Goal: Task Accomplishment & Management: Complete application form

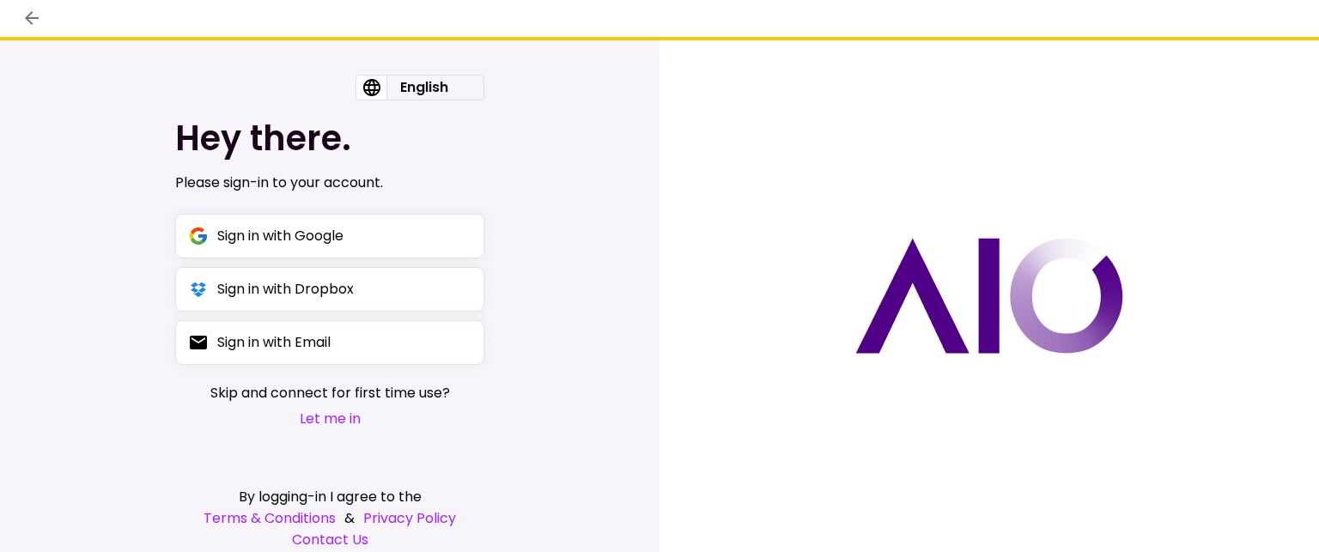
click at [324, 416] on button "Let me in" at bounding box center [330, 418] width 240 height 21
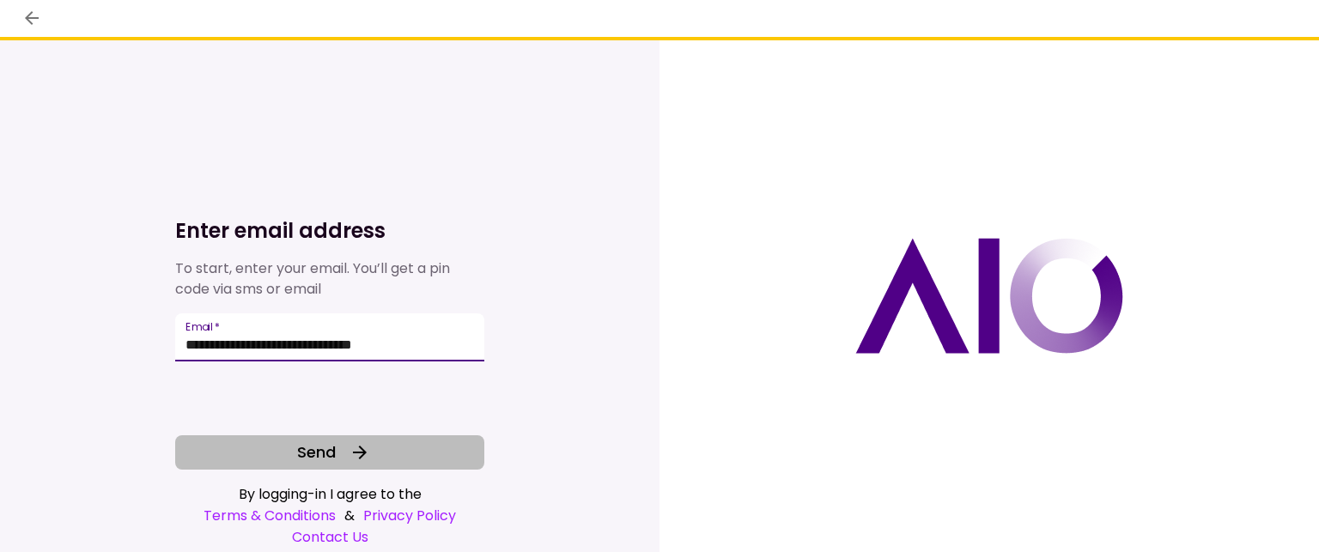
type input "**********"
click at [318, 458] on span "Send" at bounding box center [316, 452] width 39 height 23
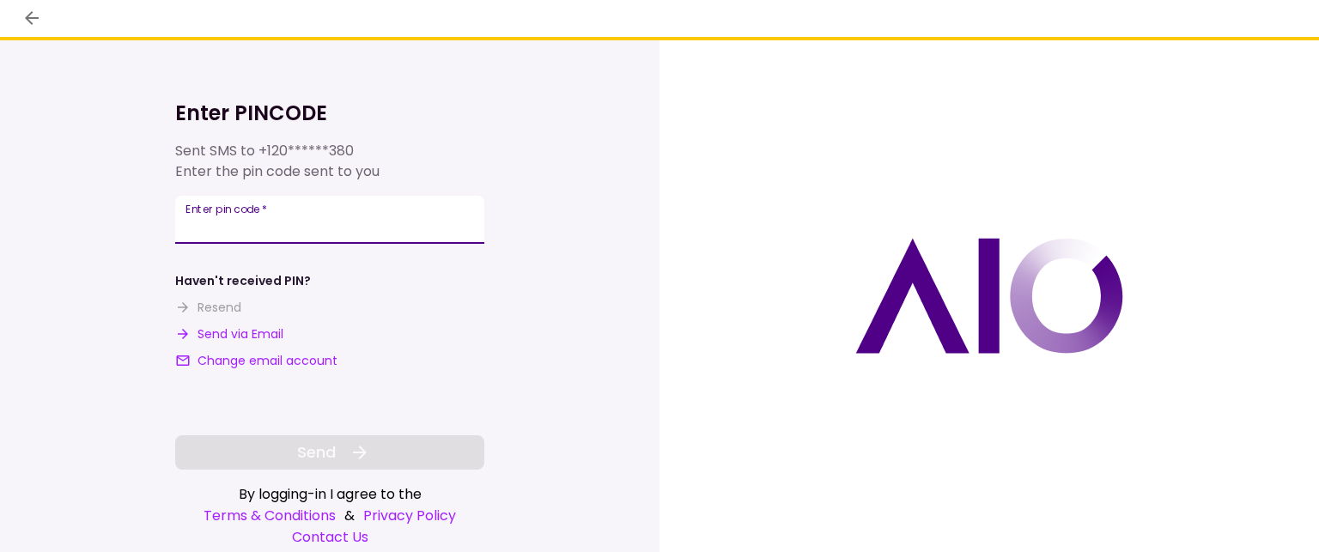
click at [189, 210] on div "**********" at bounding box center [329, 220] width 309 height 48
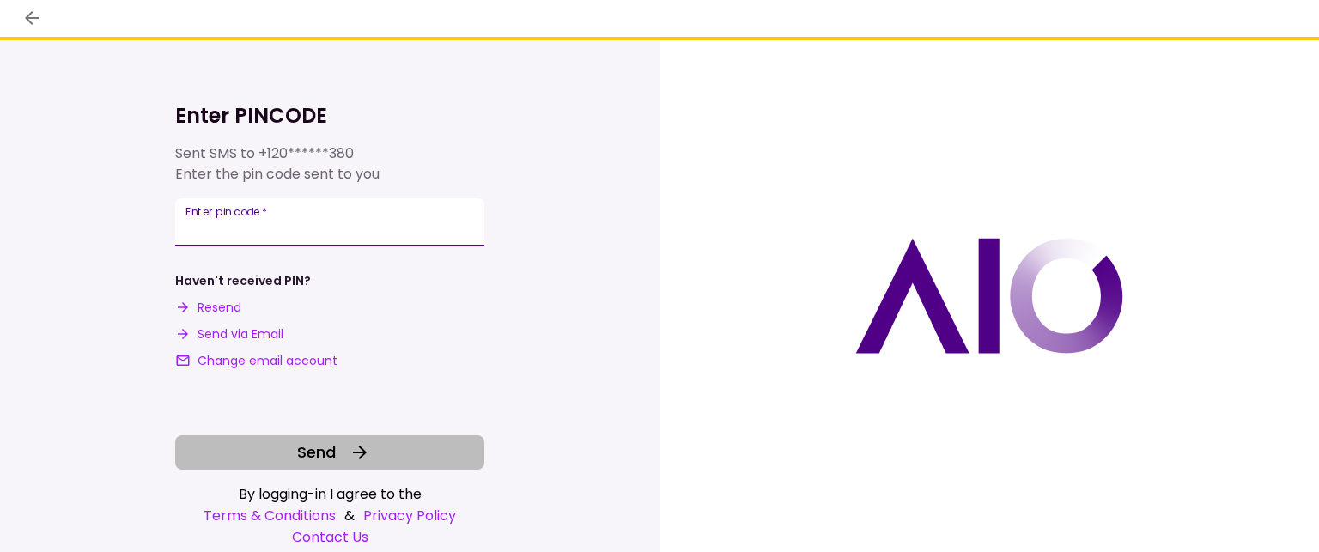
type input "******"
click at [331, 442] on span "Send" at bounding box center [316, 452] width 39 height 23
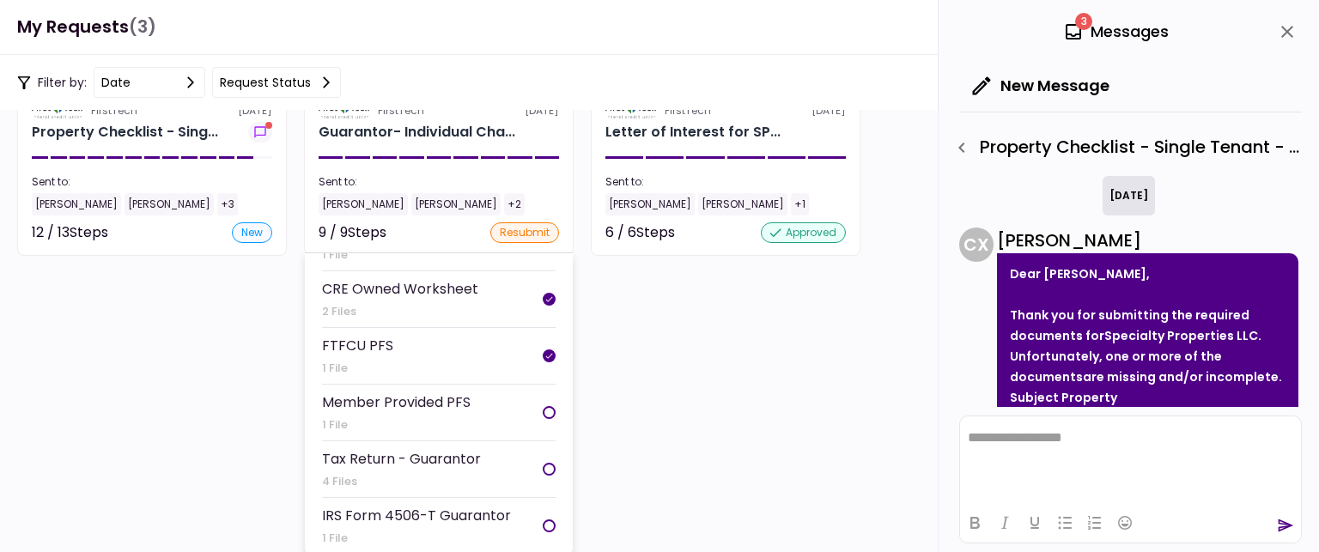
scroll to position [172, 0]
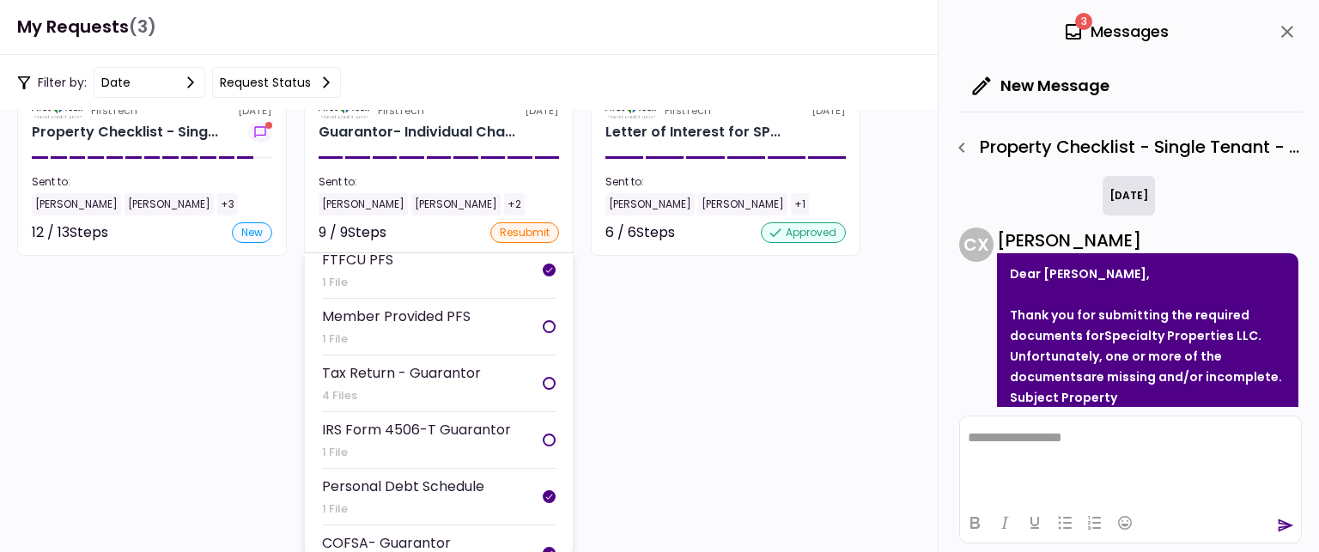
click at [449, 375] on div "Tax Return - Guarantor" at bounding box center [401, 372] width 159 height 21
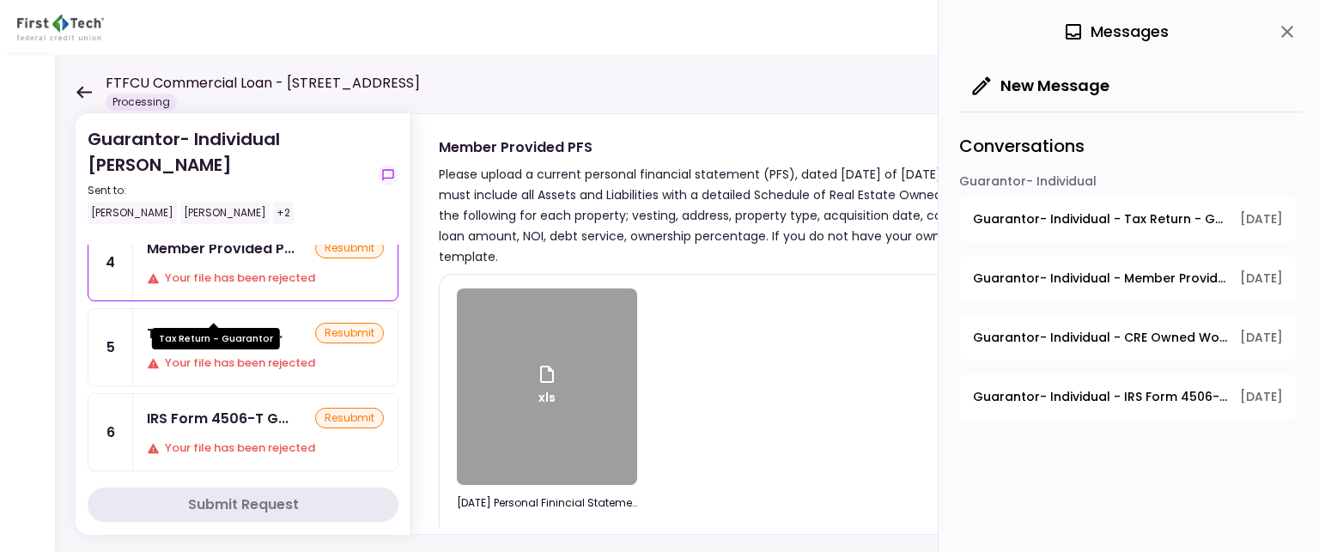
scroll to position [86, 0]
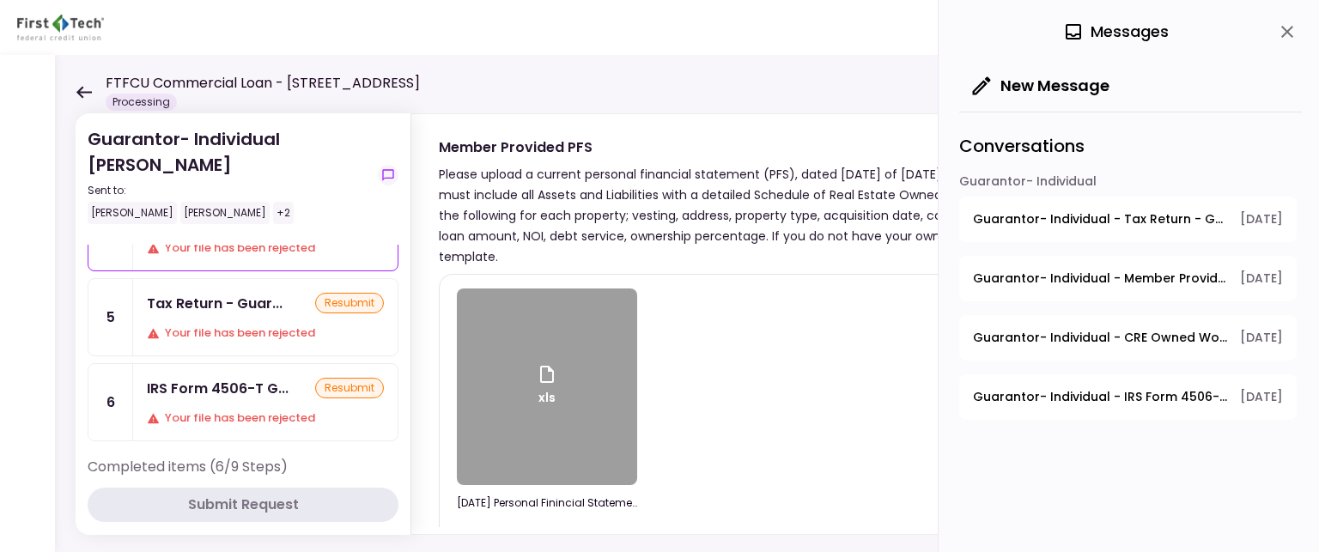
click at [222, 315] on div "Tax Return - Guar... resubmit Your file has been rejected" at bounding box center [265, 317] width 264 height 76
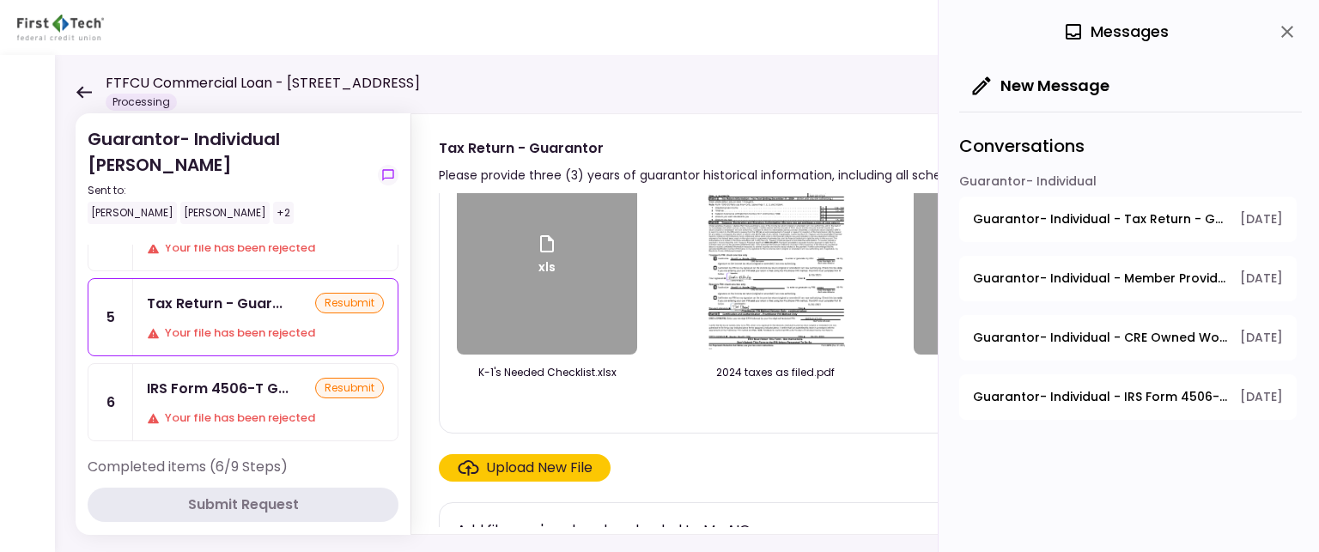
scroll to position [83, 0]
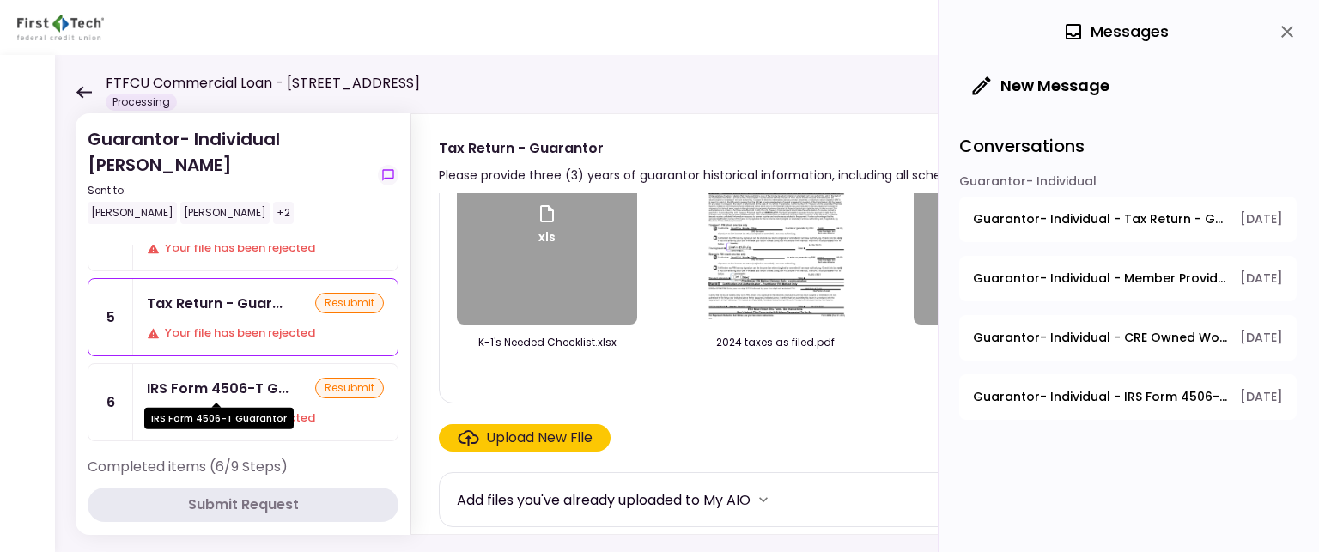
click at [199, 394] on div "IRS Form 4506-T G..." at bounding box center [218, 388] width 142 height 21
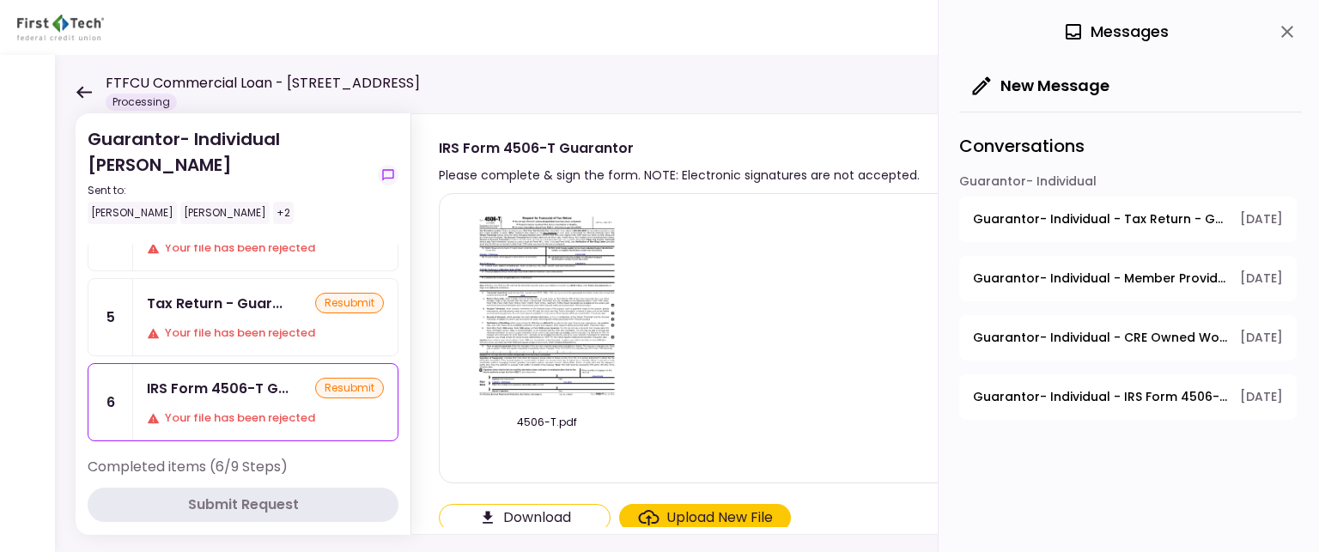
click at [1034, 391] on span "Guarantor- Individual - IRS Form 4506-T Guarantor" at bounding box center [1100, 397] width 255 height 18
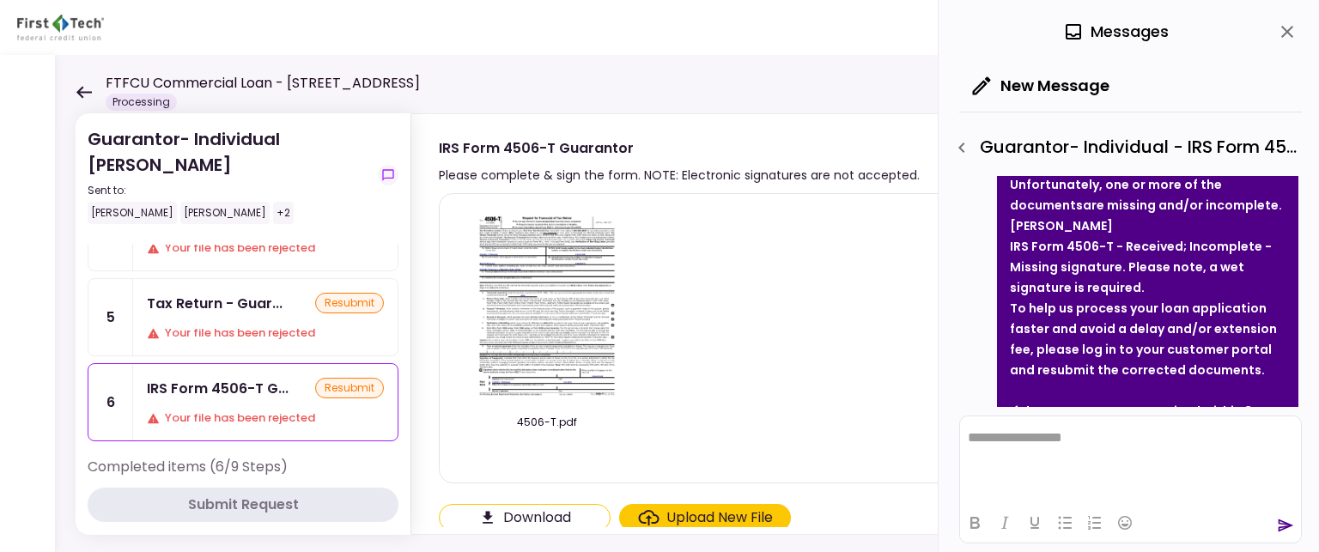
scroll to position [388, 0]
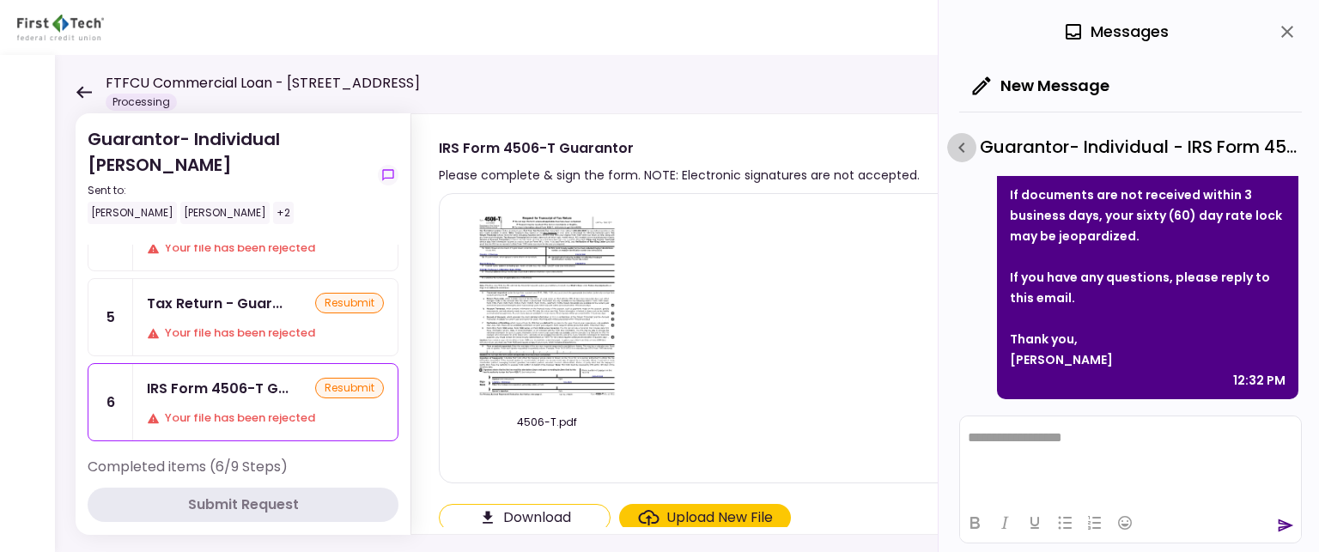
click at [965, 146] on icon "button" at bounding box center [961, 147] width 21 height 21
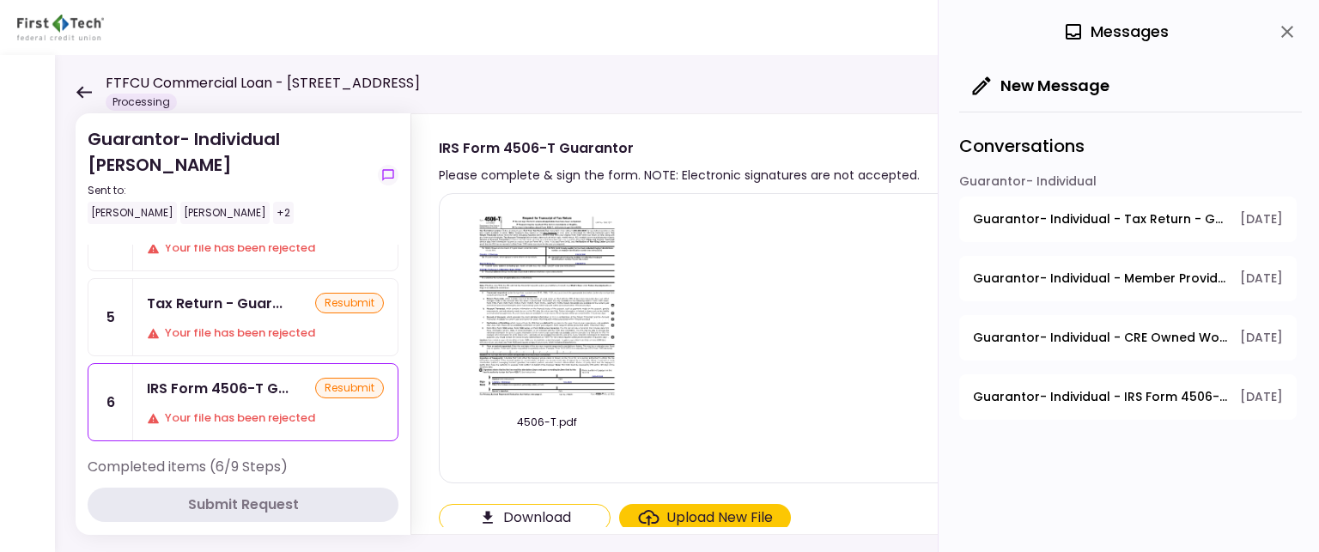
click at [1024, 277] on span "Guarantor- Individual - Member Provided PFS" at bounding box center [1100, 279] width 255 height 18
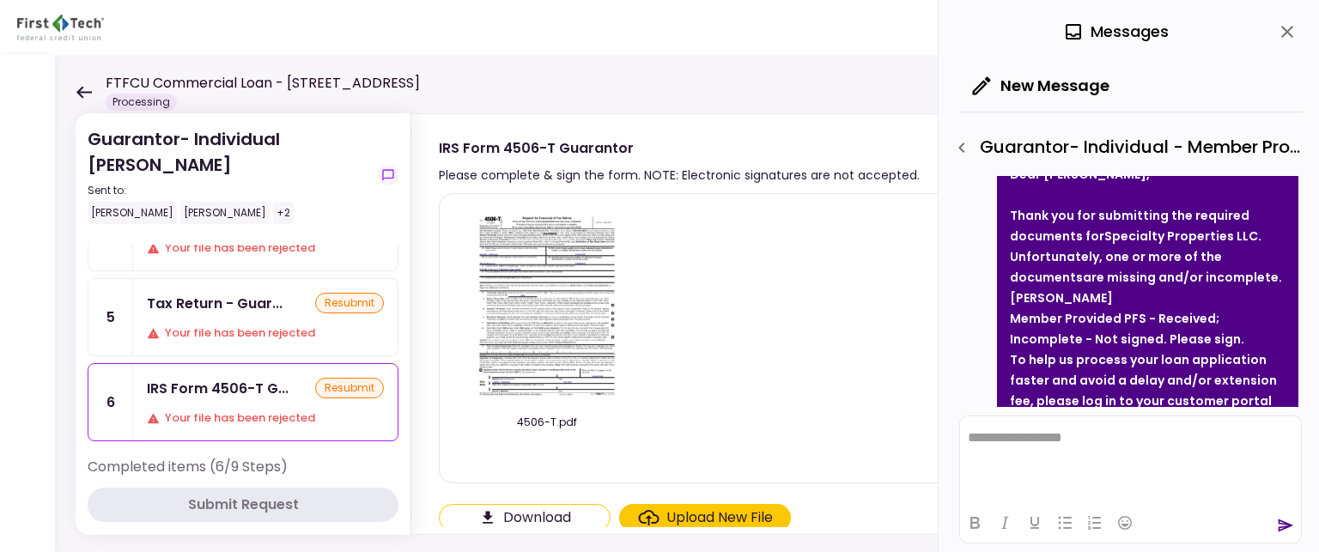
scroll to position [0, 0]
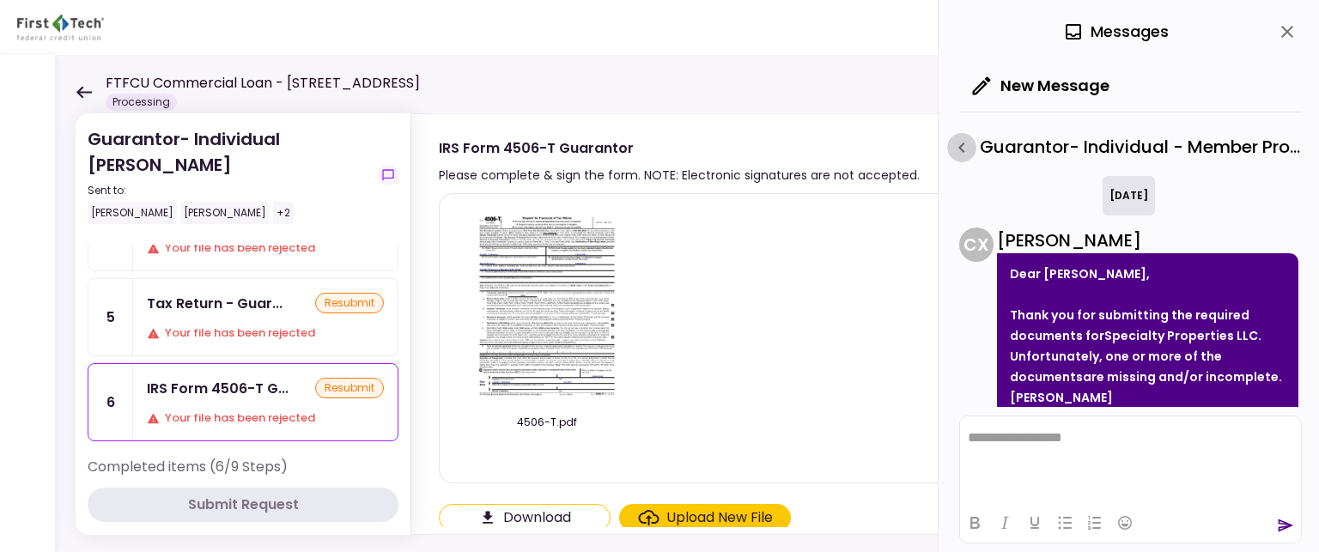
click at [969, 149] on icon "button" at bounding box center [961, 147] width 21 height 21
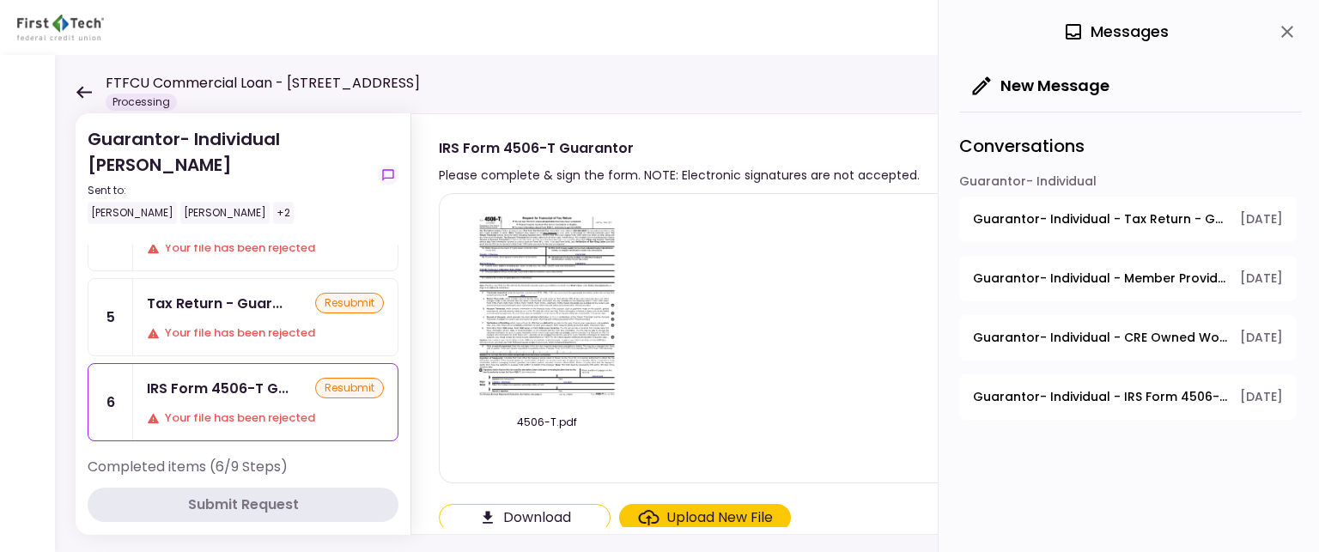
click at [1034, 334] on span "Guarantor- Individual - CRE Owned Worksheet" at bounding box center [1100, 338] width 255 height 18
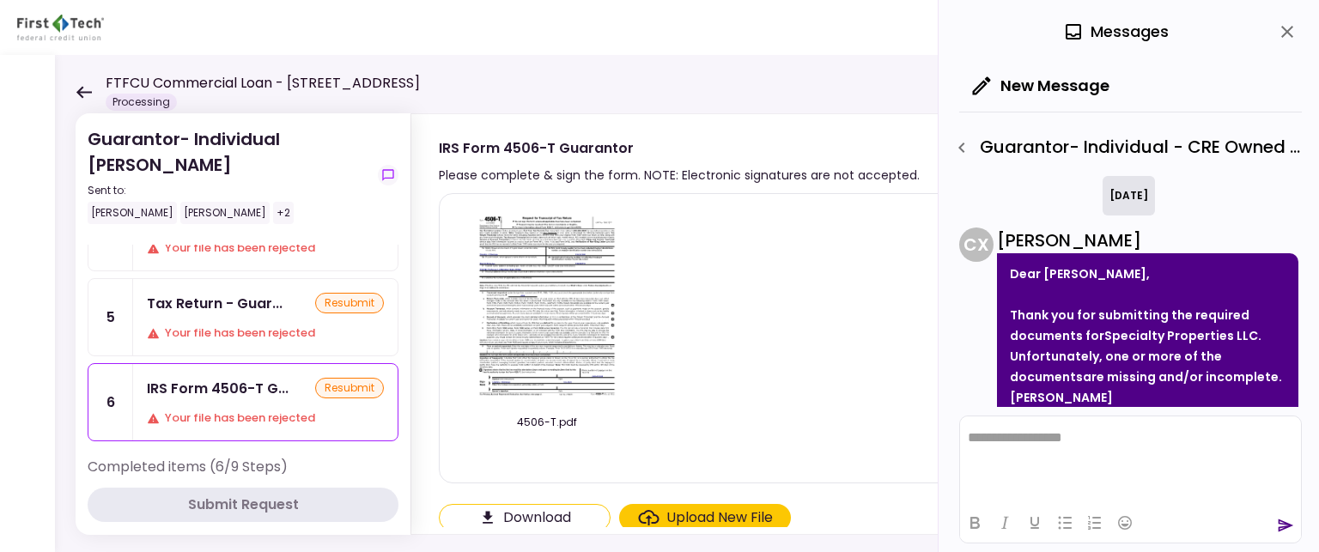
click at [964, 149] on icon "button" at bounding box center [961, 147] width 21 height 21
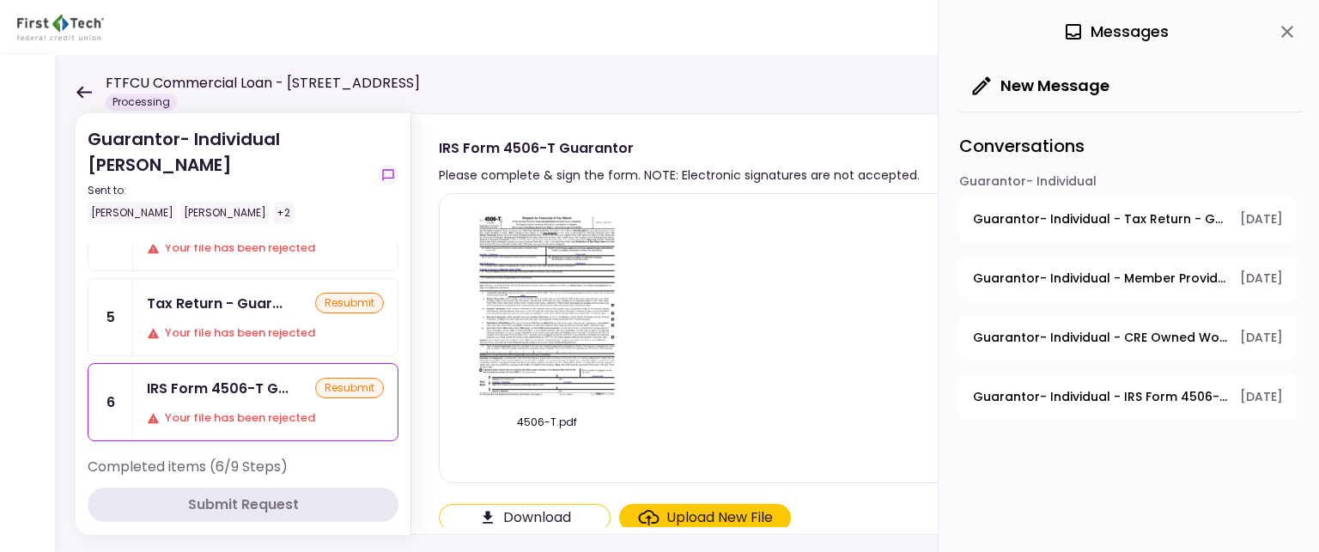
click at [1036, 216] on span "Guarantor- Individual - Tax Return - Guarantor" at bounding box center [1100, 219] width 255 height 18
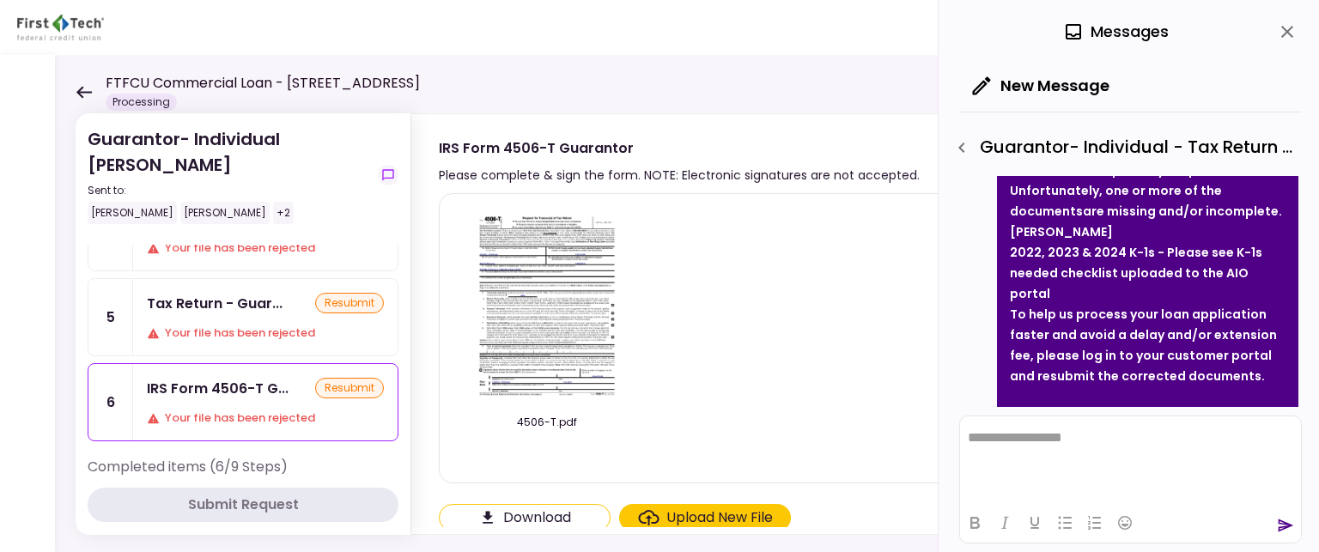
scroll to position [196, 0]
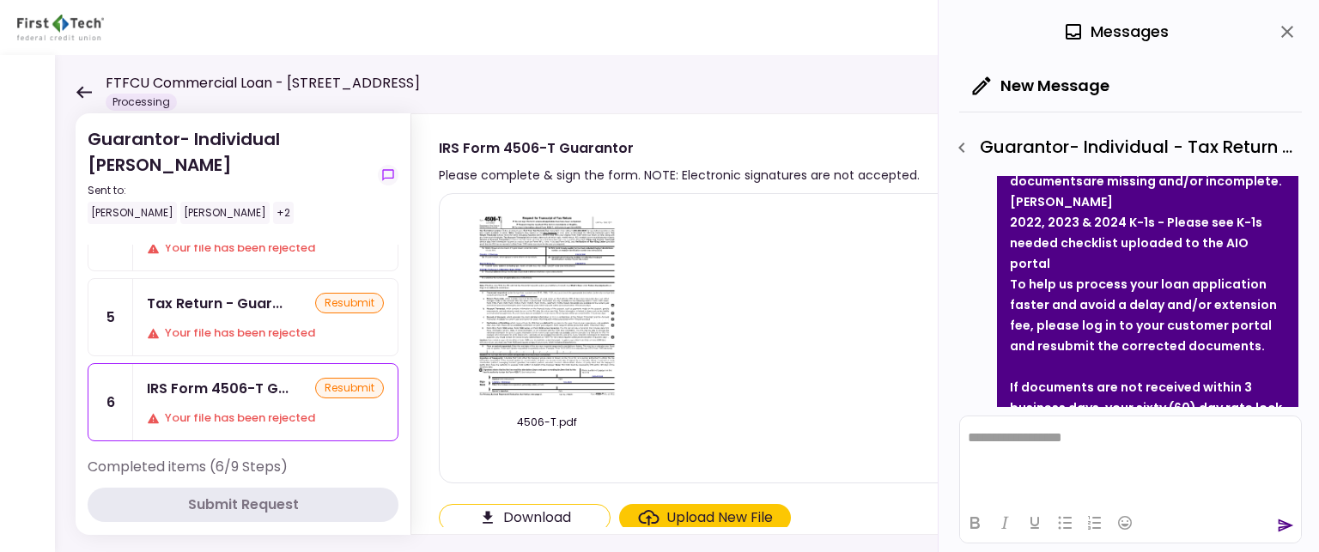
click at [963, 150] on icon "button" at bounding box center [961, 147] width 21 height 21
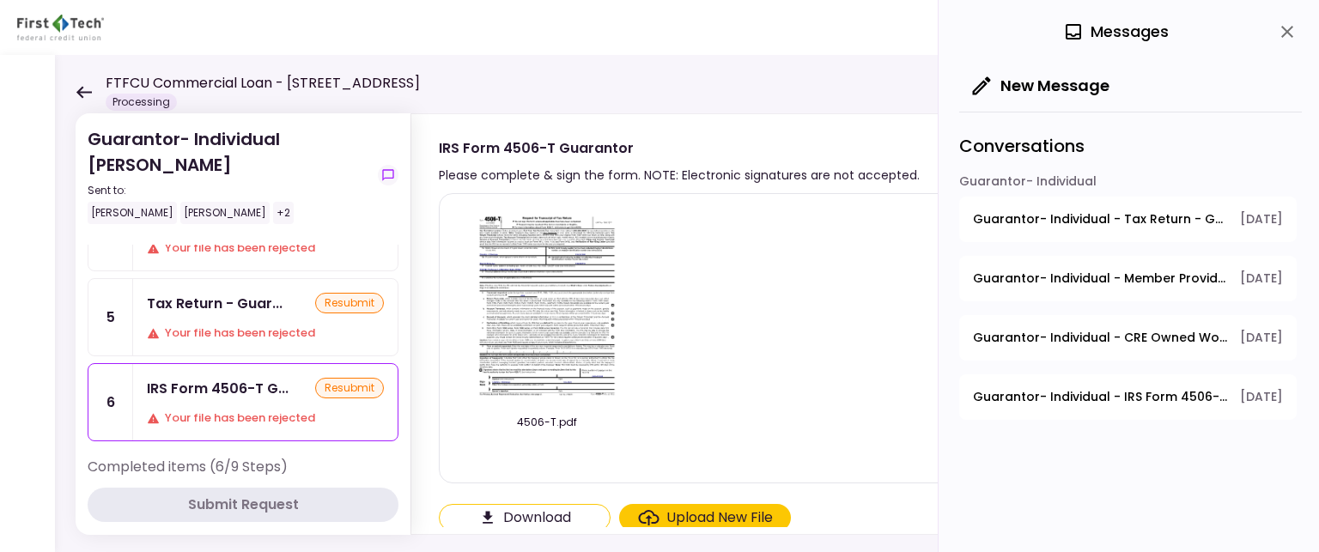
click at [1018, 277] on span "Guarantor- Individual - Member Provided PFS" at bounding box center [1100, 279] width 255 height 18
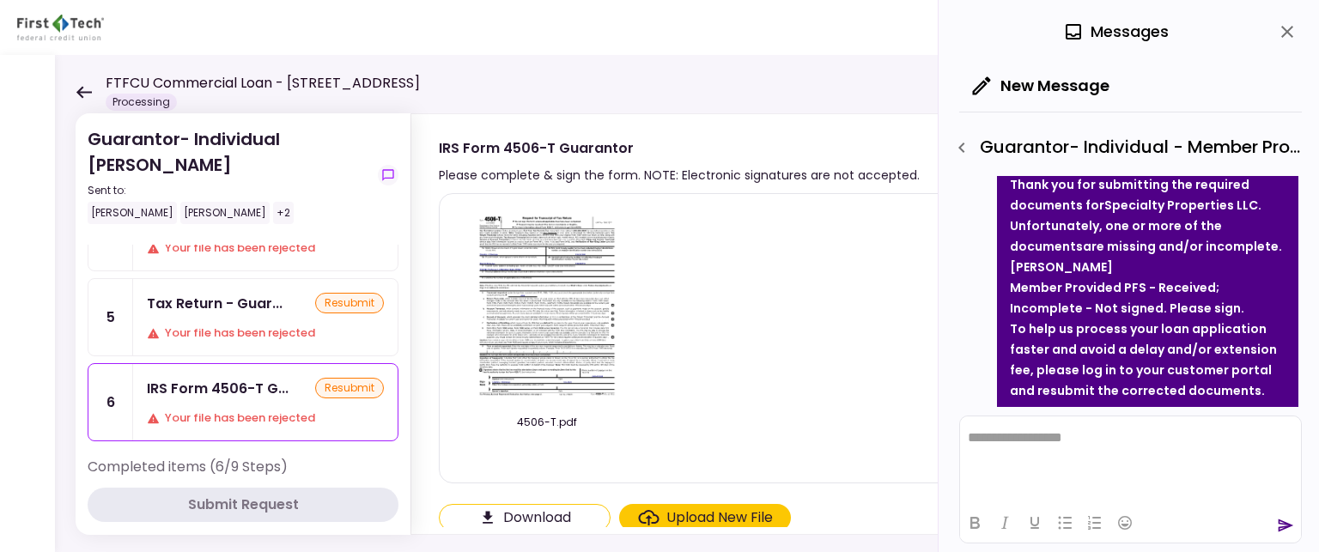
scroll to position [172, 0]
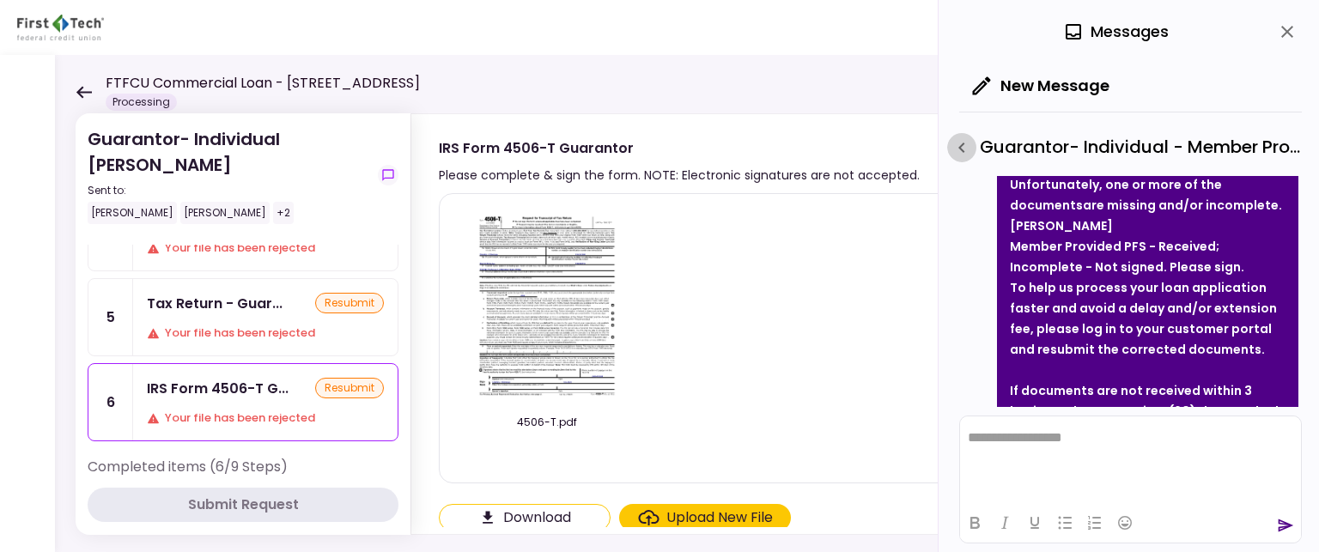
click at [968, 149] on icon "button" at bounding box center [961, 147] width 21 height 21
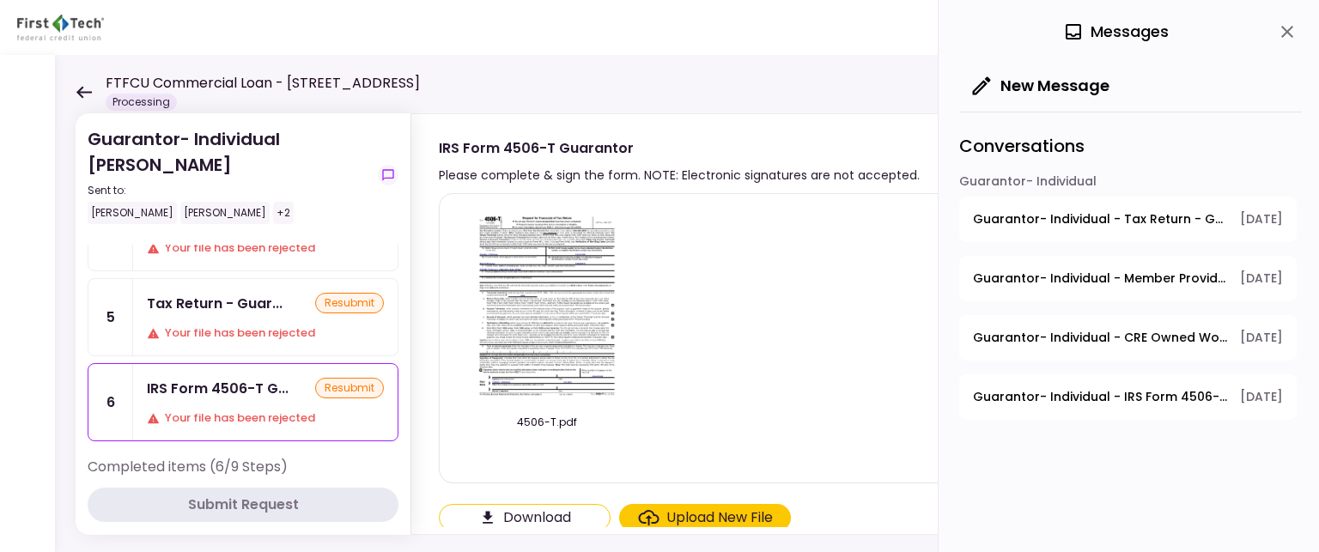
click at [1051, 277] on span "Guarantor- Individual - Member Provided PFS" at bounding box center [1100, 279] width 255 height 18
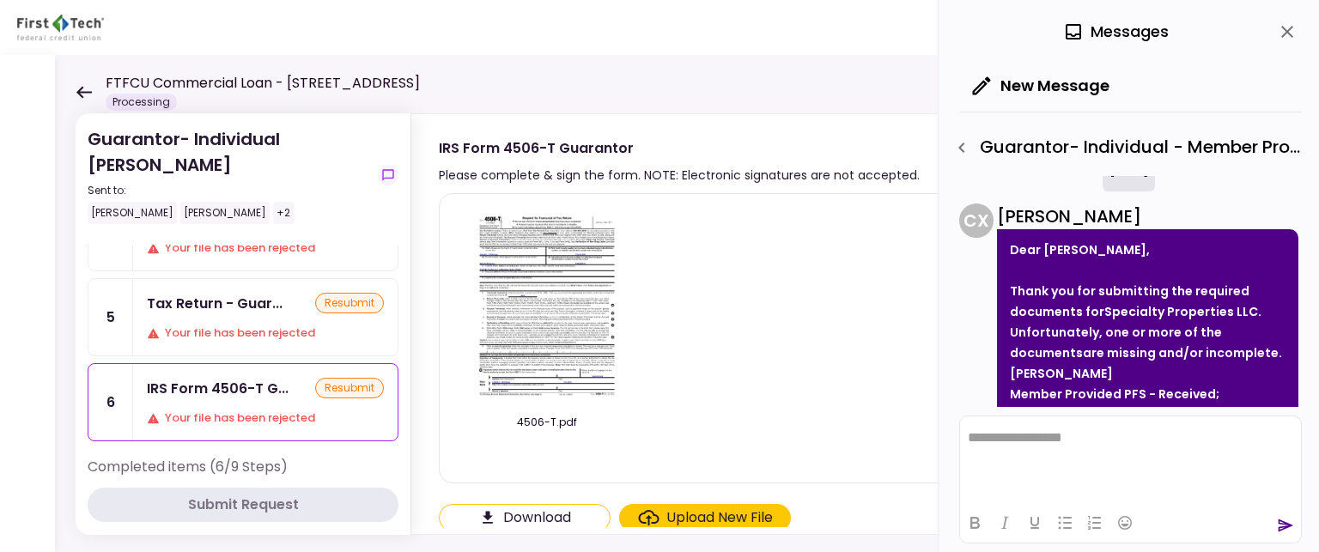
scroll to position [0, 0]
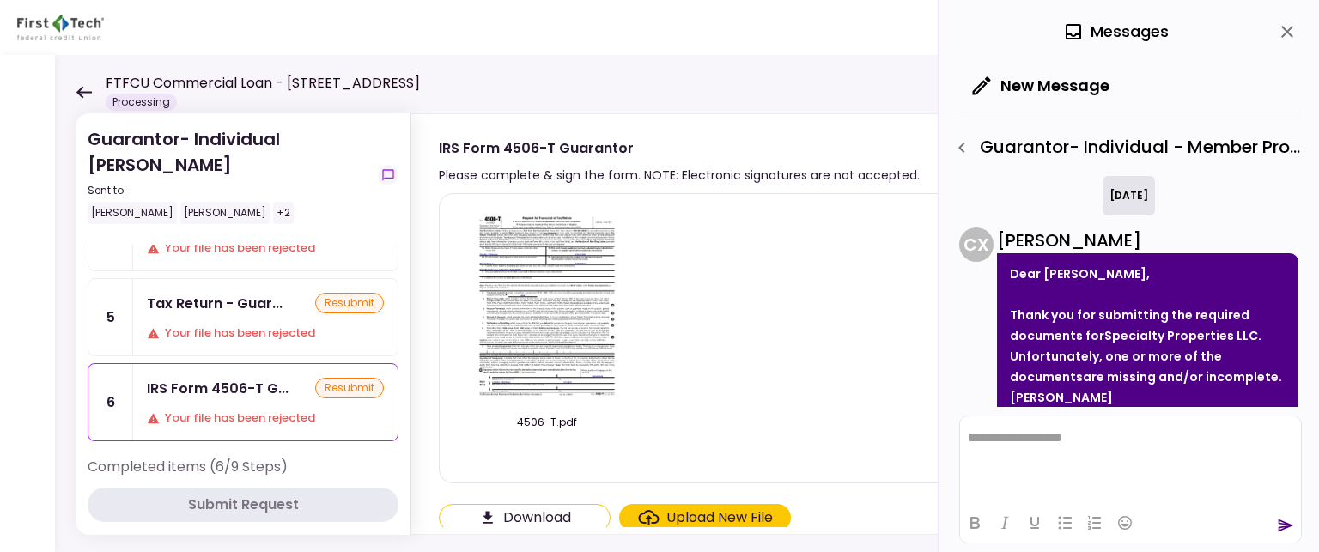
click at [963, 143] on icon "button" at bounding box center [961, 148] width 6 height 10
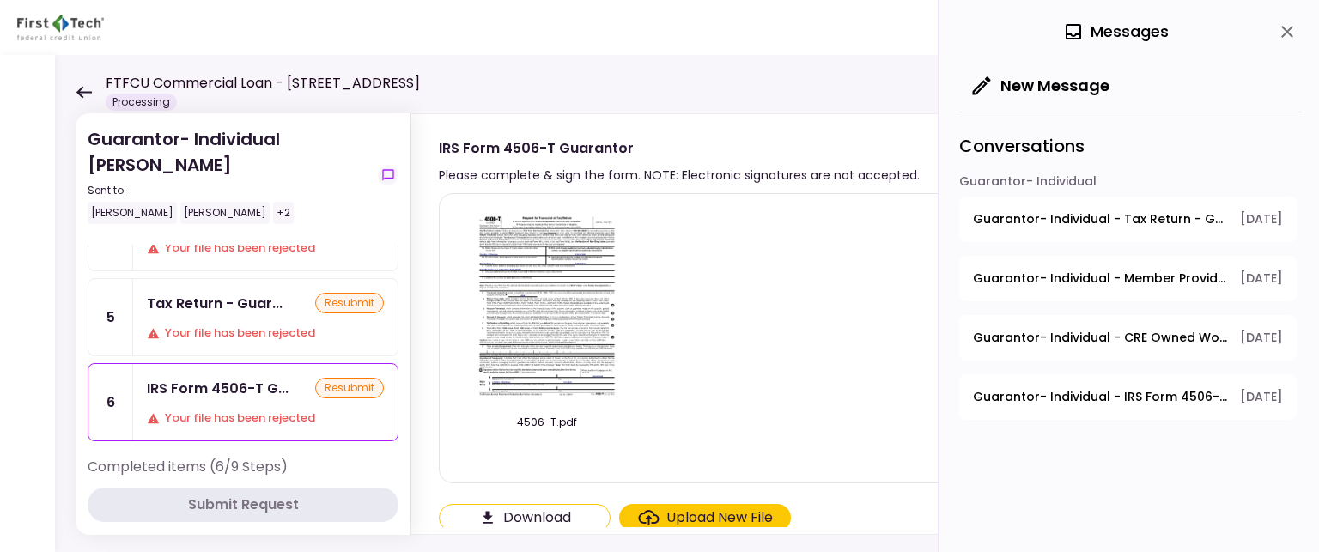
click at [1058, 337] on span "Guarantor- Individual - CRE Owned Worksheet" at bounding box center [1100, 338] width 255 height 18
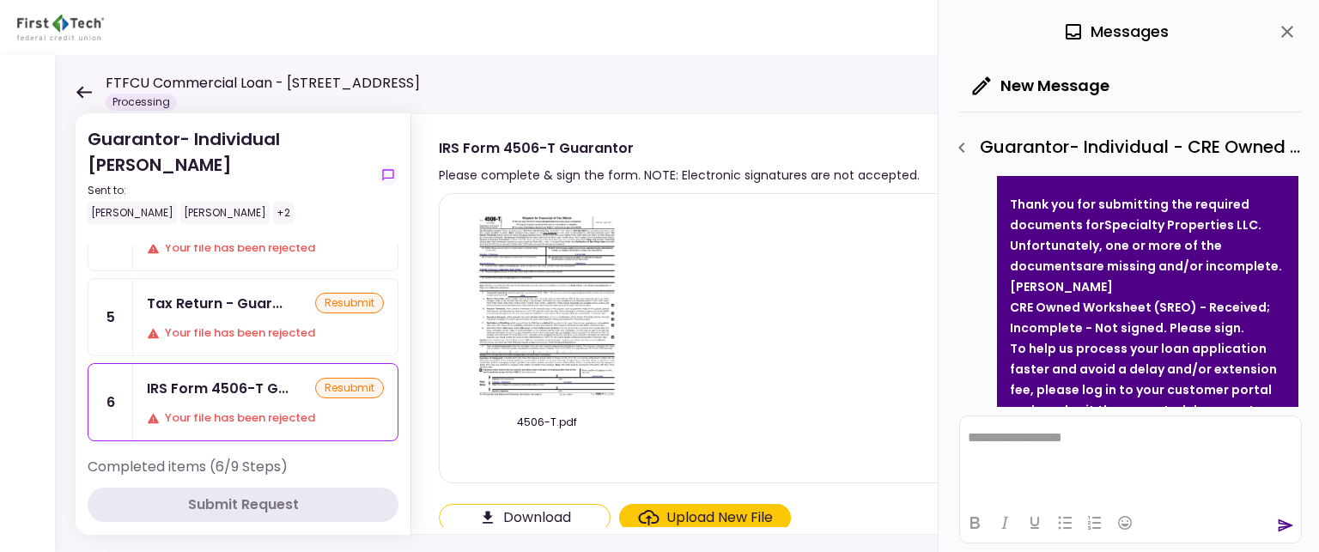
scroll to position [110, 0]
click at [965, 150] on icon "button" at bounding box center [961, 147] width 21 height 21
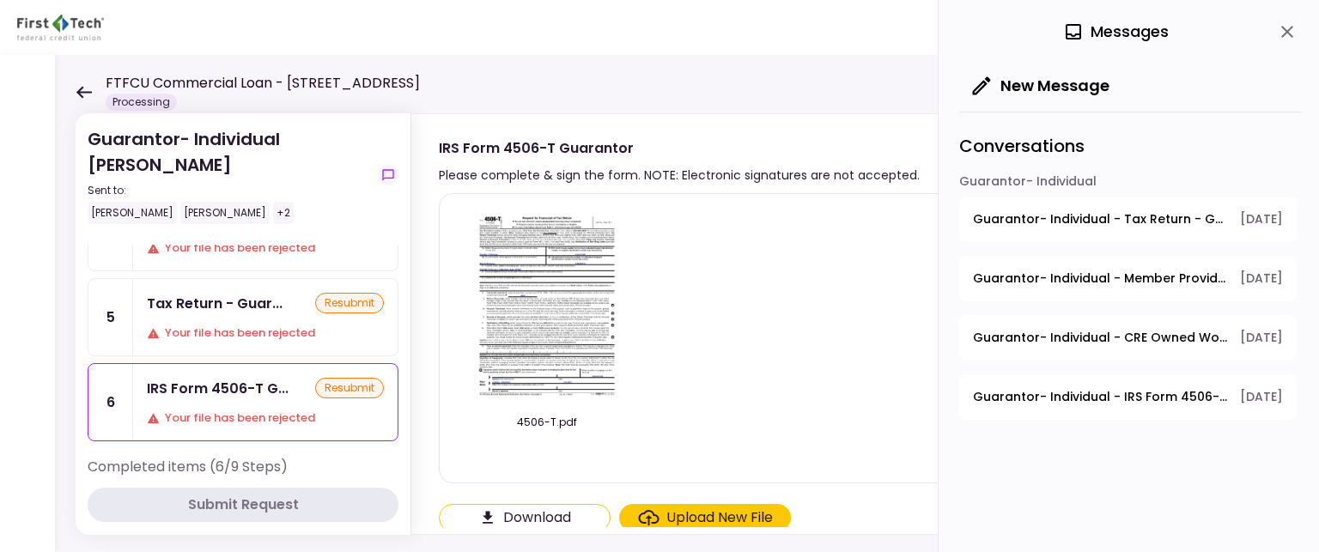
click at [1022, 337] on span "Guarantor- Individual - CRE Owned Worksheet" at bounding box center [1100, 338] width 255 height 18
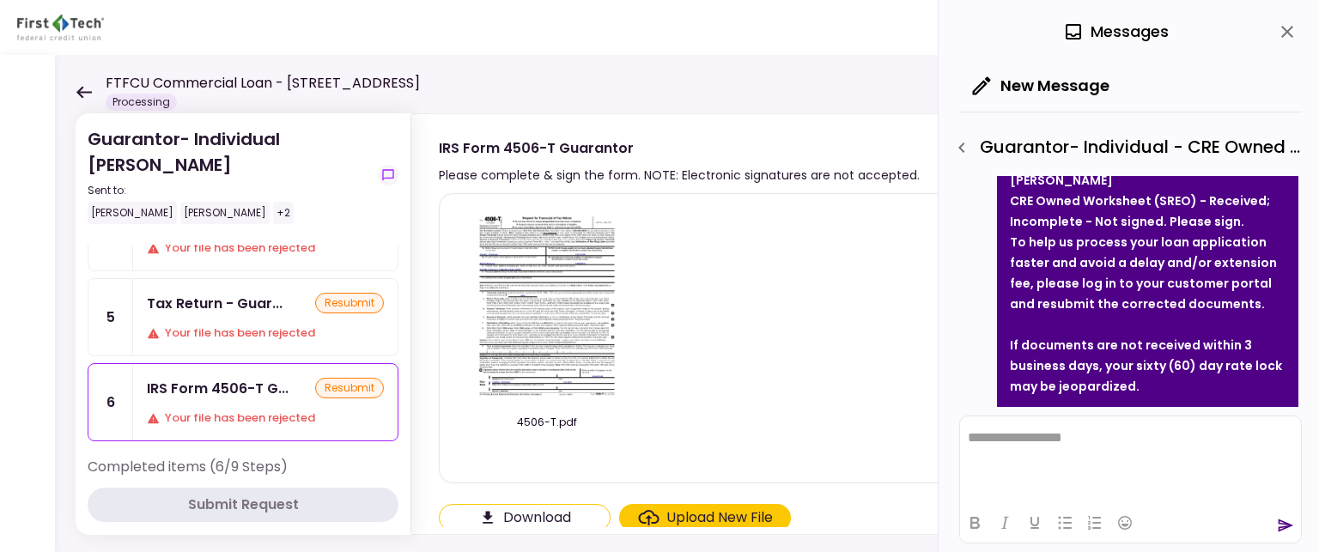
scroll to position [258, 0]
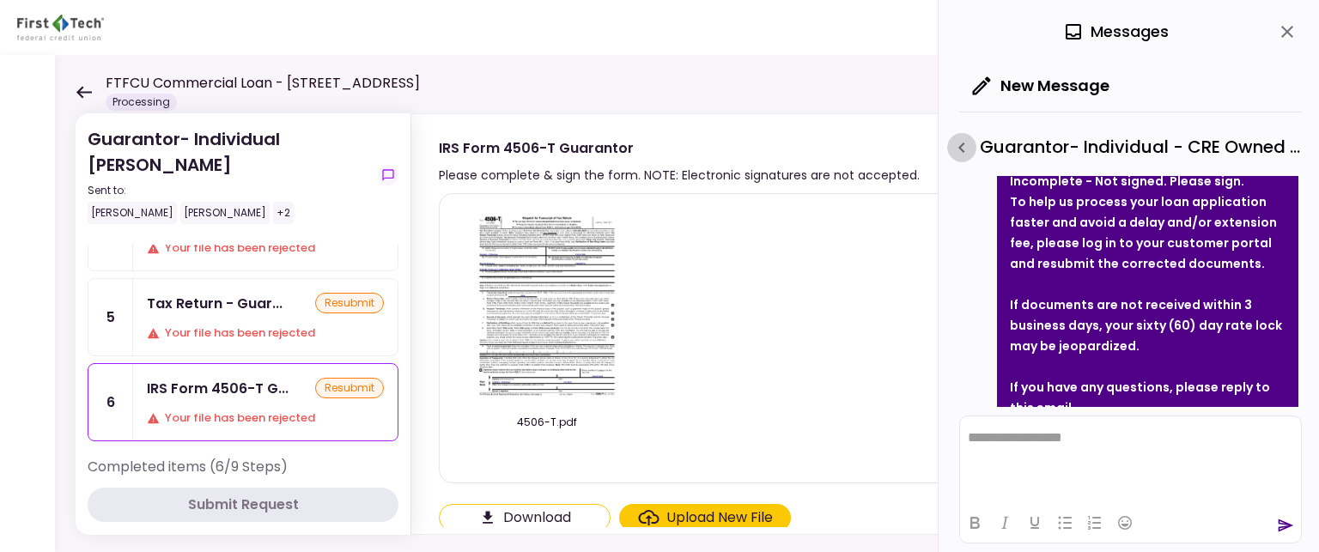
click at [967, 140] on icon "button" at bounding box center [961, 147] width 21 height 21
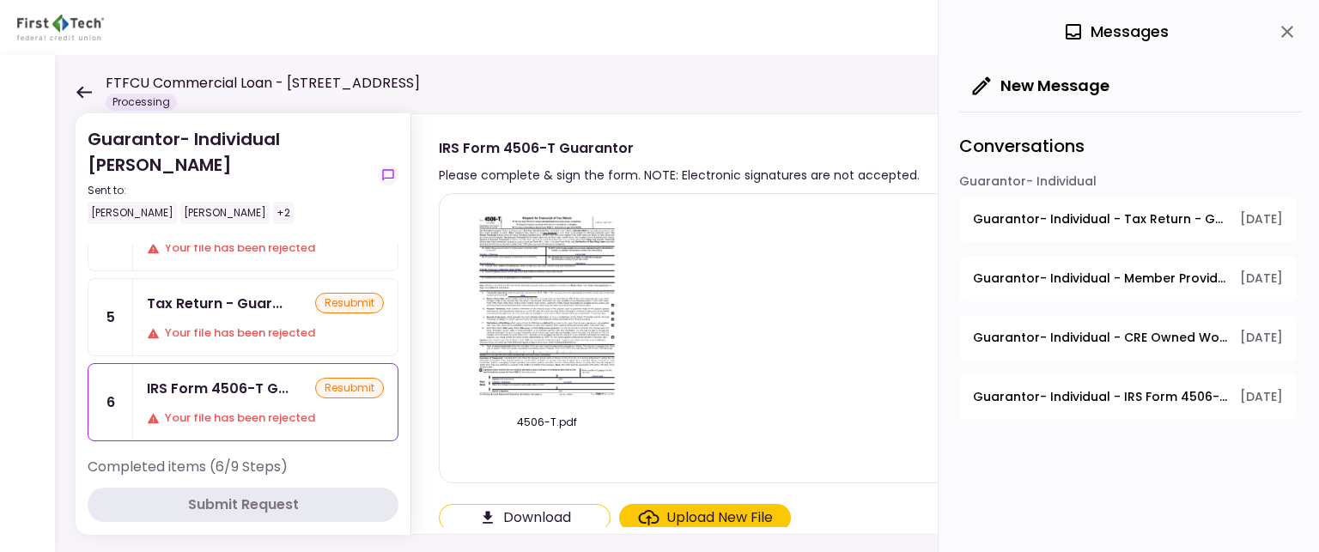
click at [1021, 393] on span "Guarantor- Individual - IRS Form 4506-T Guarantor" at bounding box center [1100, 397] width 255 height 18
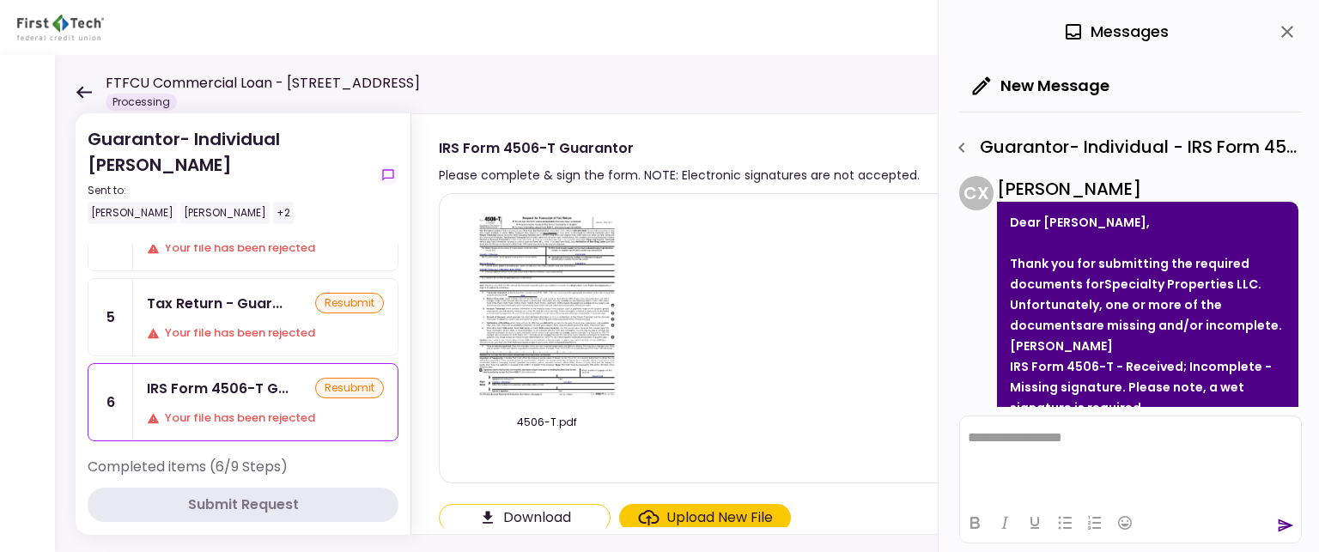
scroll to position [86, 0]
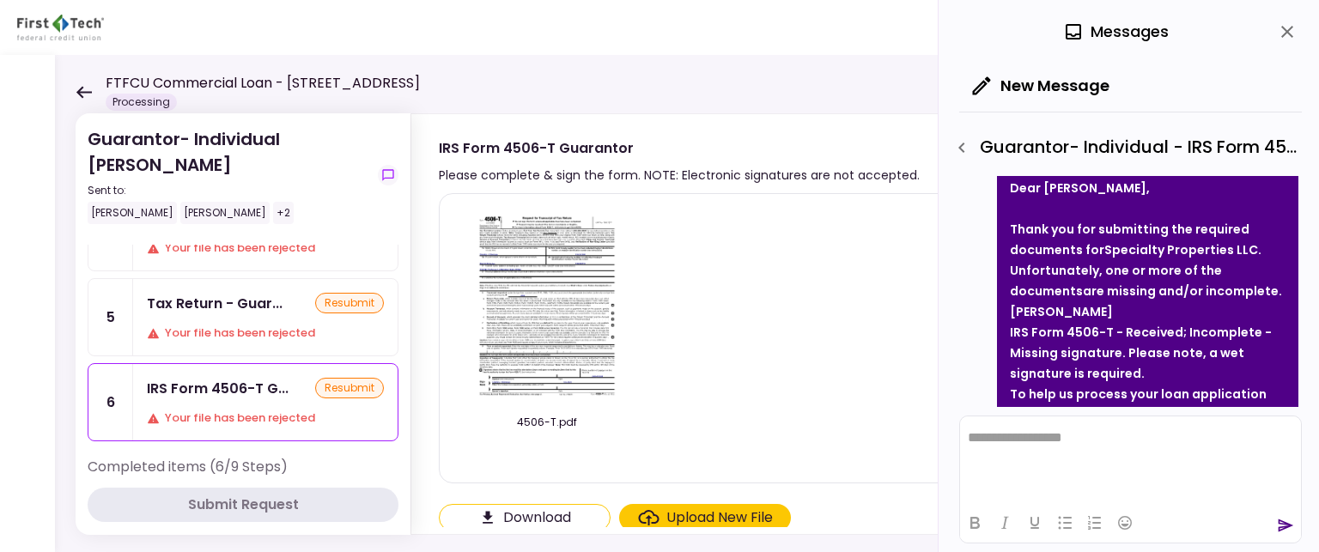
click at [544, 309] on img at bounding box center [547, 306] width 153 height 197
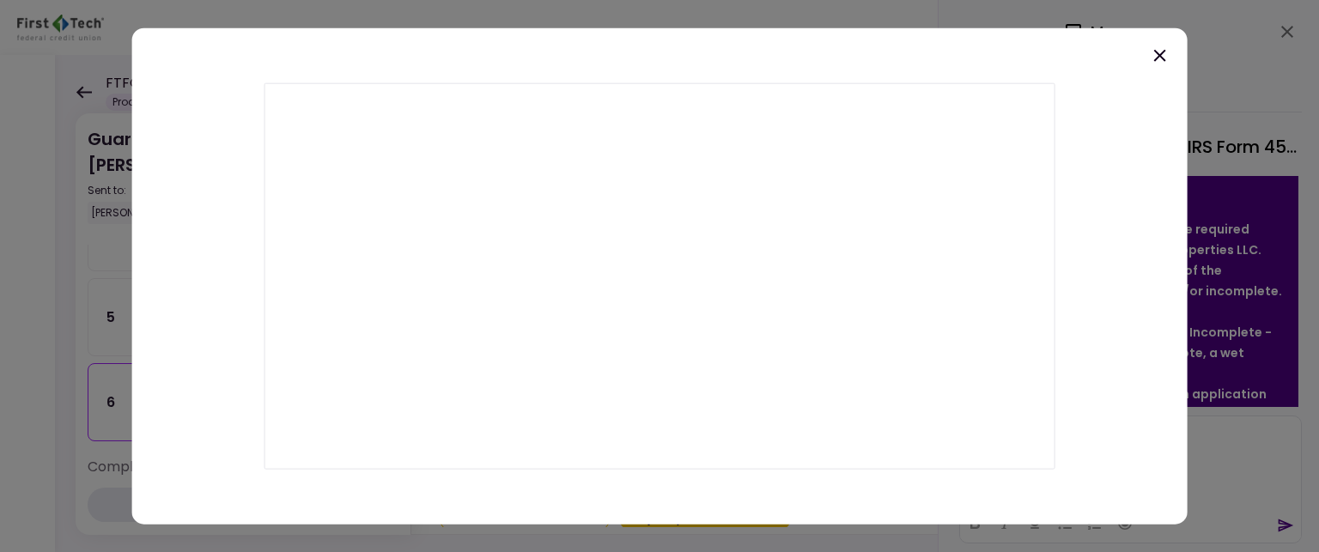
click at [1160, 58] on icon at bounding box center [1159, 55] width 21 height 21
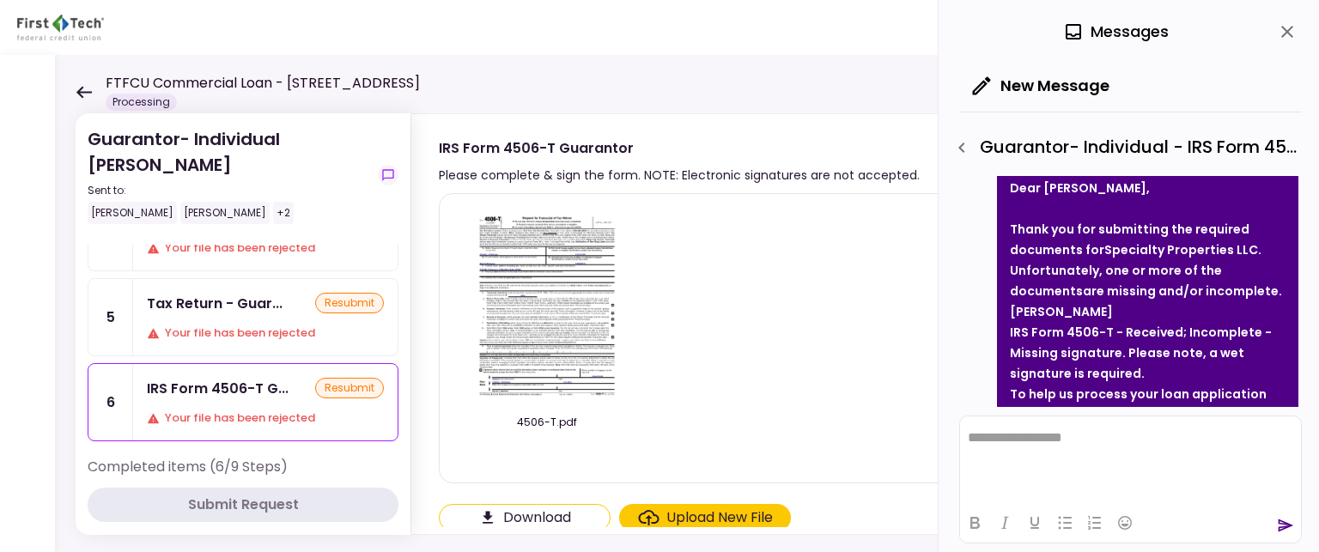
scroll to position [79, 0]
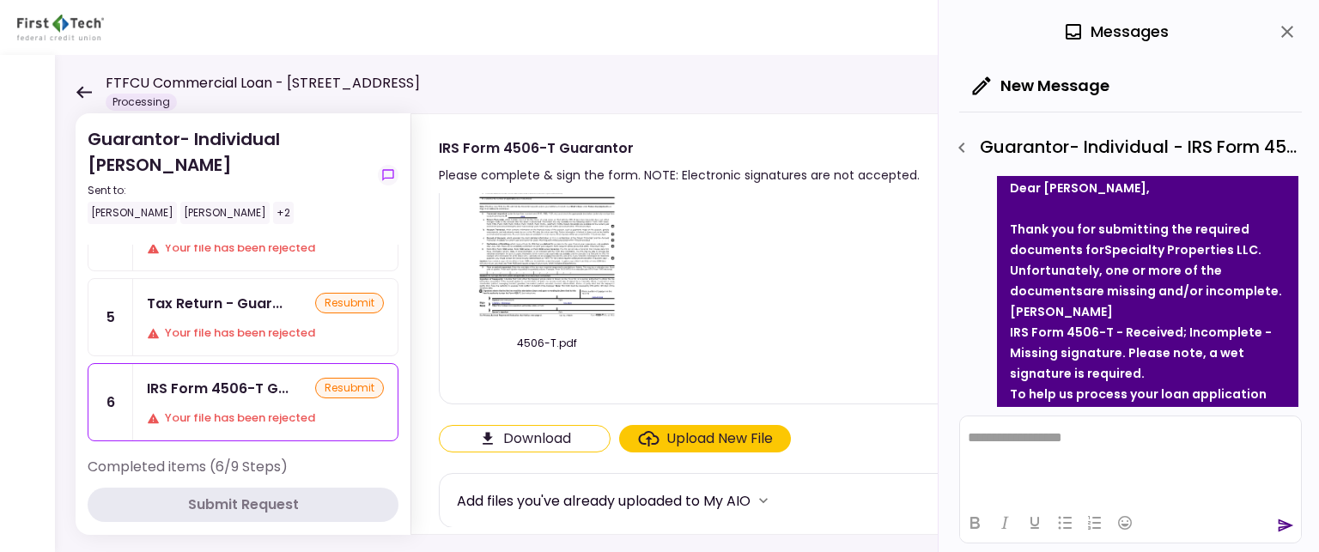
click at [712, 441] on div "Upload New File" at bounding box center [719, 438] width 106 height 21
click at [0, 0] on input "Upload New File" at bounding box center [0, 0] width 0 height 0
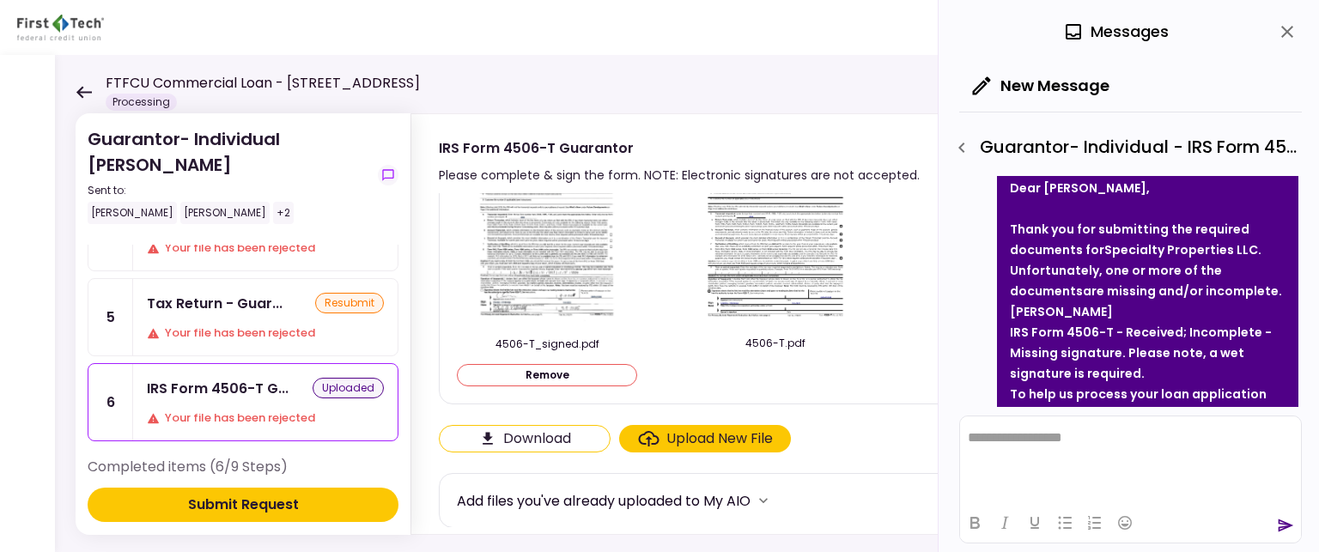
click at [240, 507] on div "Submit Request" at bounding box center [243, 505] width 111 height 21
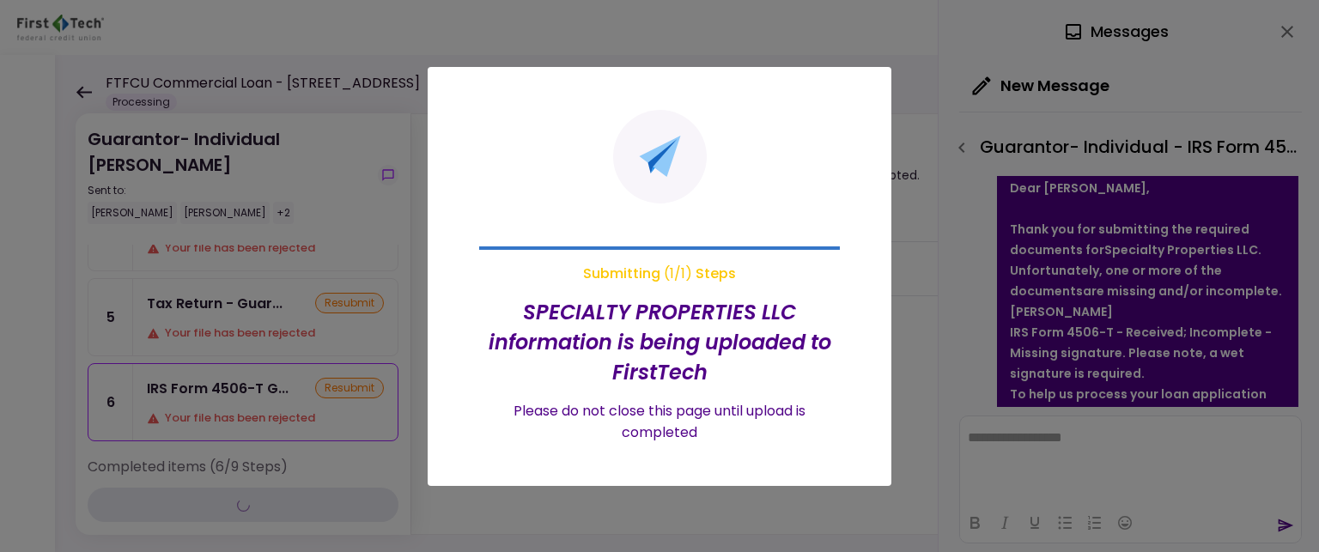
scroll to position [0, 0]
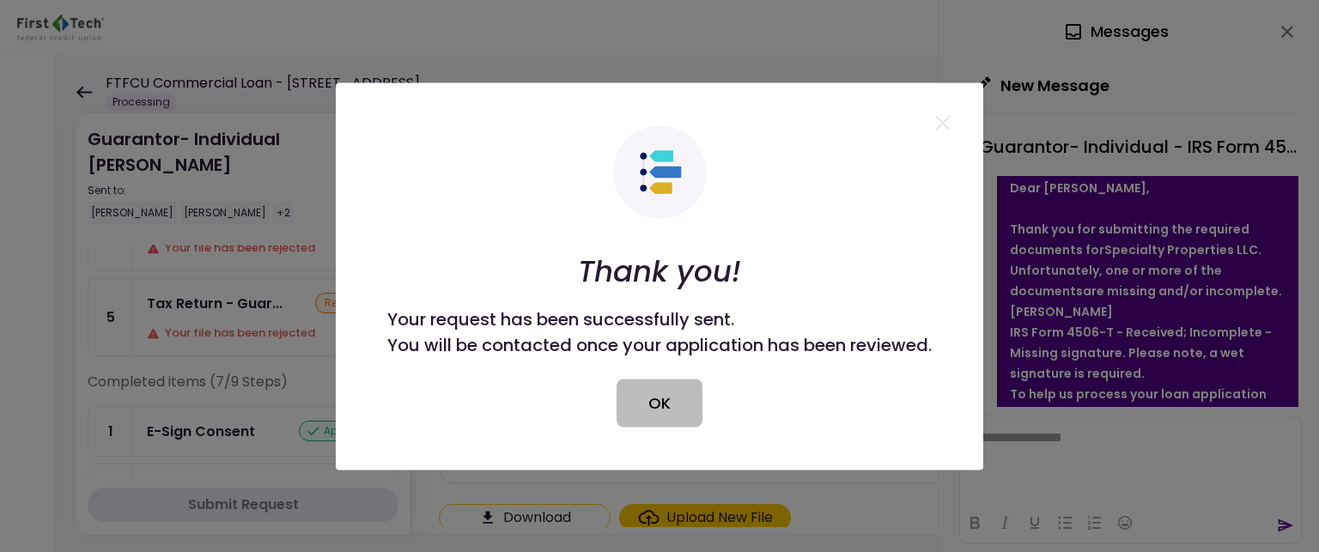
click at [658, 401] on button "OK" at bounding box center [660, 403] width 86 height 48
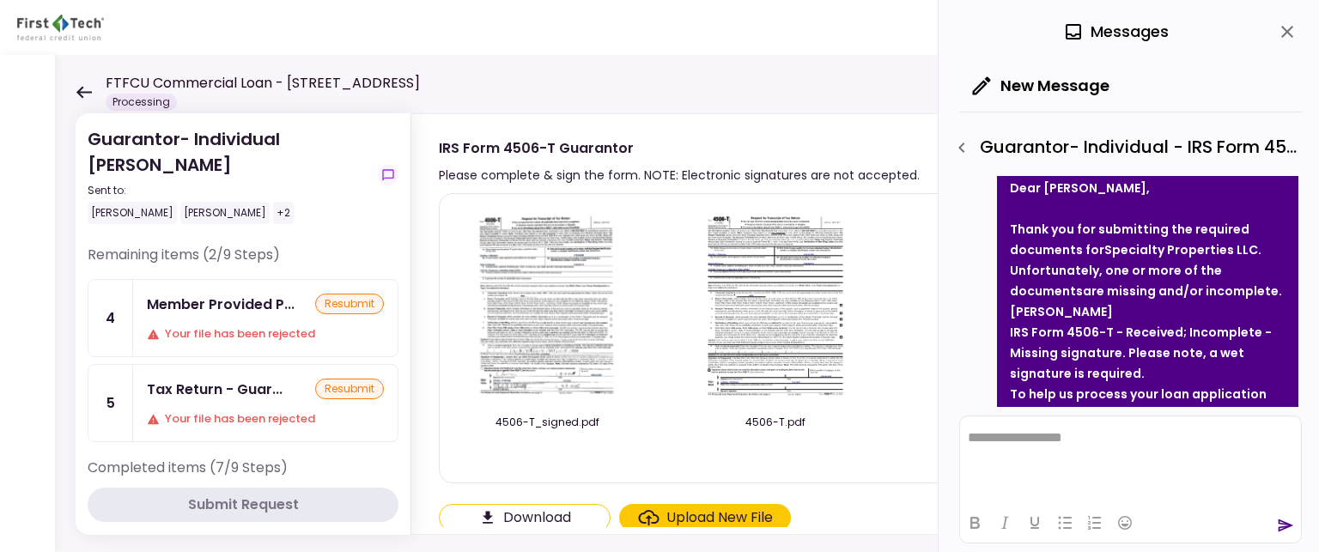
click at [209, 325] on div "Your file has been rejected" at bounding box center [265, 333] width 237 height 17
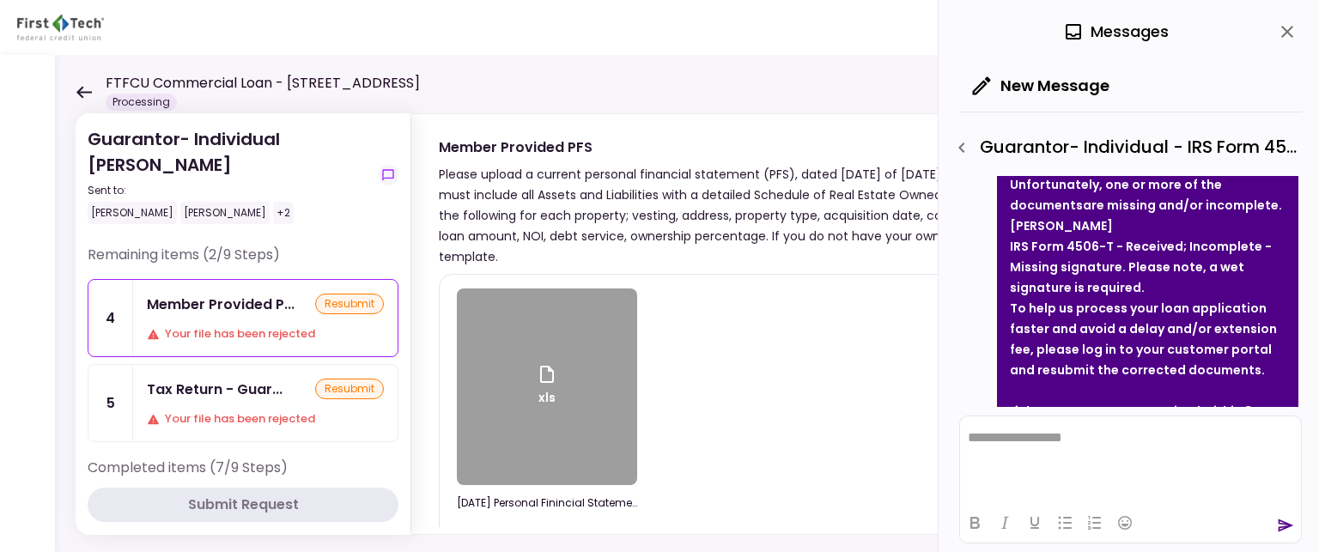
click at [543, 369] on icon at bounding box center [547, 374] width 21 height 21
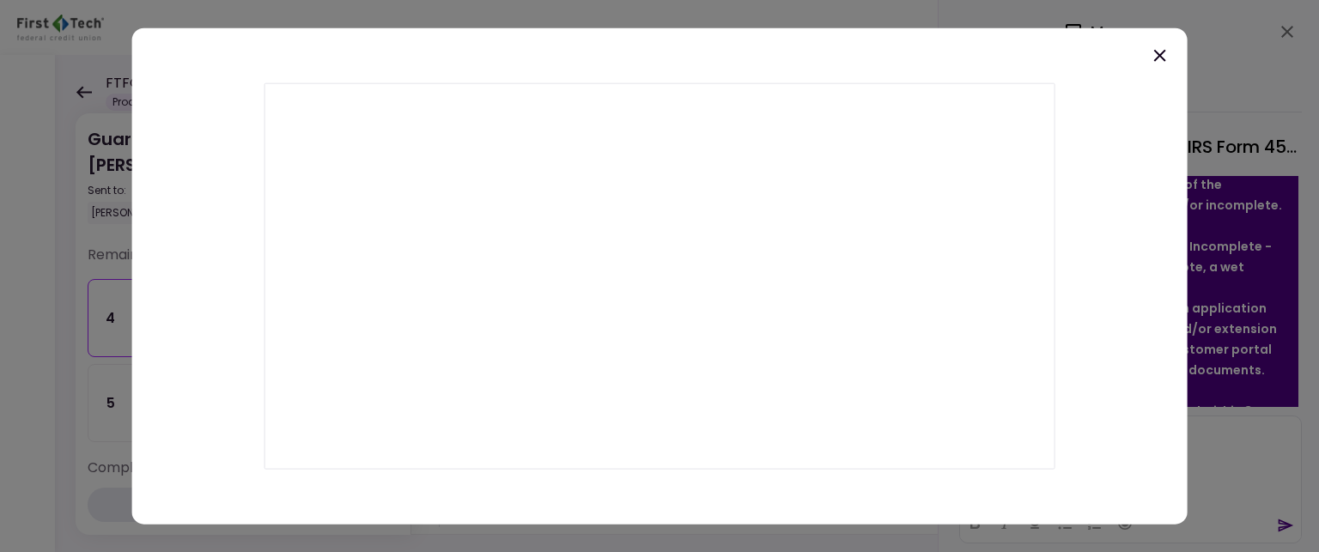
click at [1159, 53] on icon at bounding box center [1159, 55] width 21 height 21
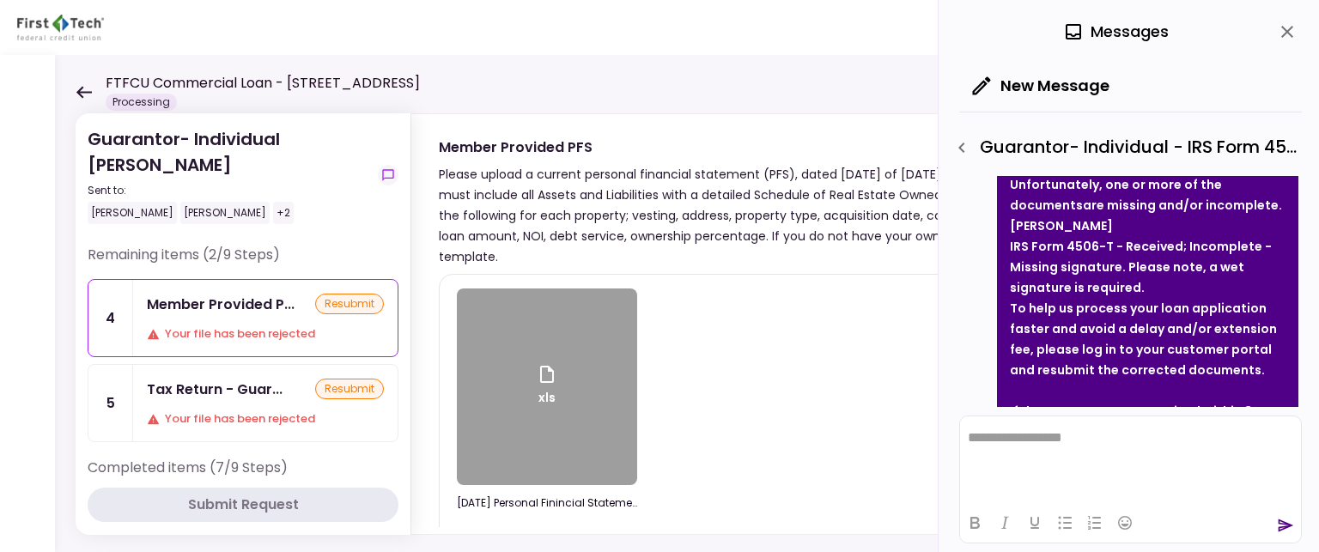
click at [213, 318] on div "Member Provided P... resubmit Your file has been rejected" at bounding box center [265, 318] width 264 height 76
click at [199, 392] on div "Tax Return - Guar..." at bounding box center [215, 389] width 136 height 21
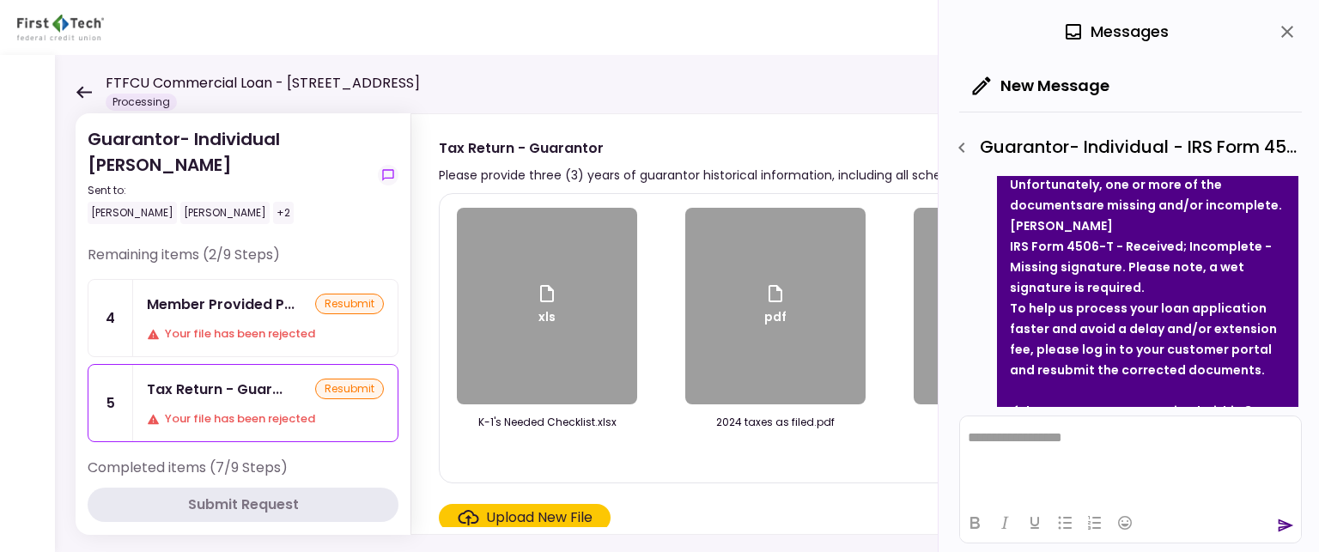
click at [537, 305] on div "xls" at bounding box center [547, 306] width 21 height 46
